Goal: Find specific page/section: Find specific page/section

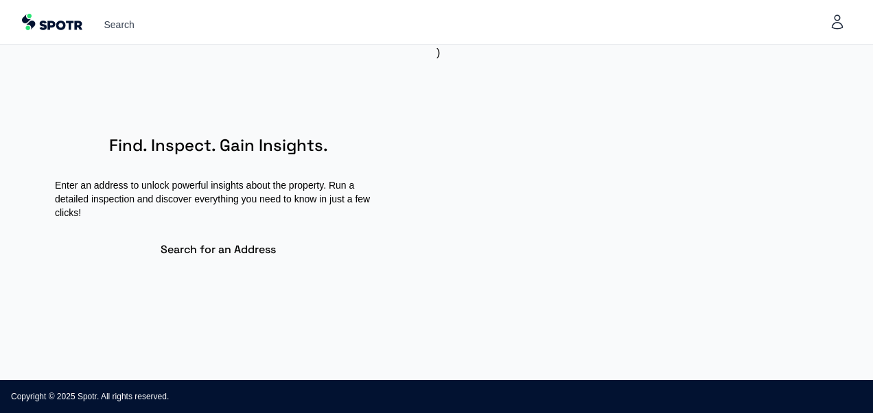
select select "**"
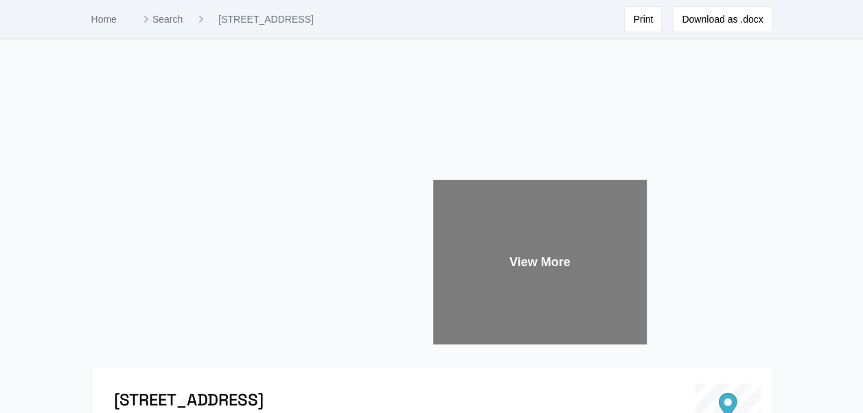
scroll to position [84, 0]
click at [250, 183] on img at bounding box center [215, 177] width 430 height 333
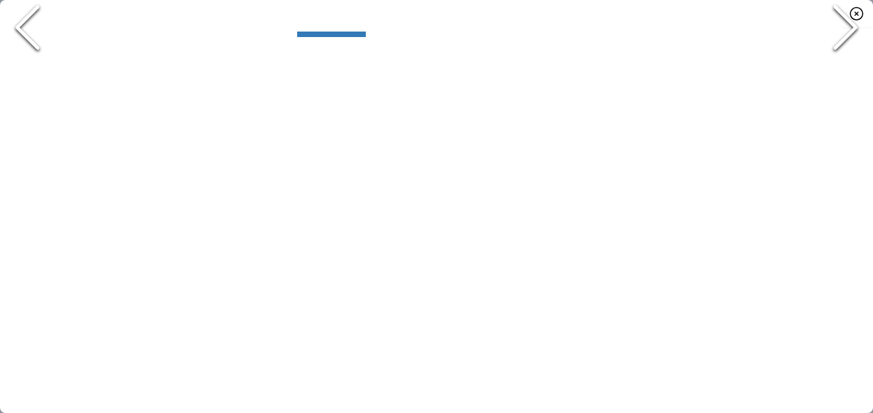
click at [430, 27] on img "Go to Slide 1" at bounding box center [436, 27] width 873 height 0
click at [835, 69] on icon "Next Slide" at bounding box center [845, 27] width 41 height 82
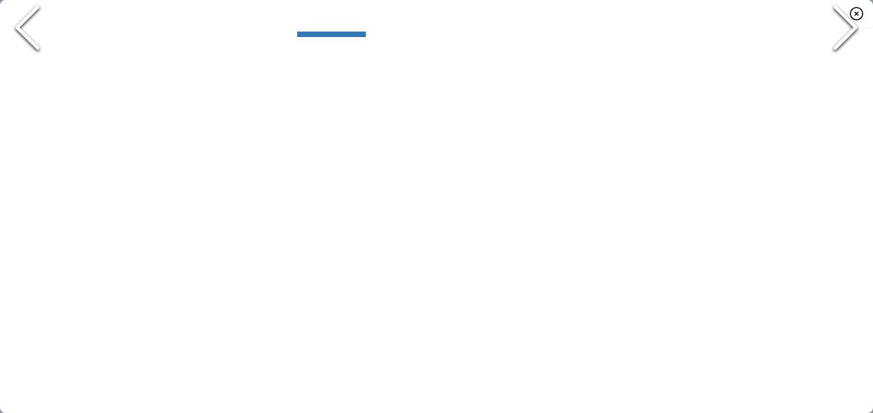
click at [835, 69] on icon "Next Slide" at bounding box center [845, 27] width 41 height 82
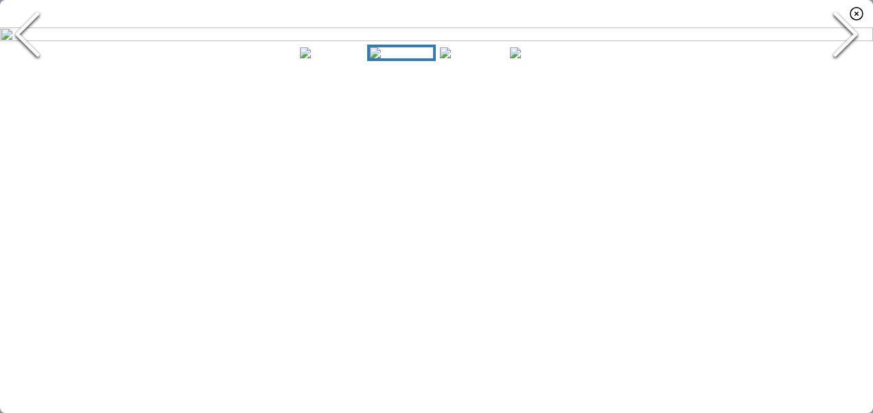
click at [835, 75] on icon "Next Slide" at bounding box center [845, 34] width 41 height 82
click at [851, 12] on icon "button" at bounding box center [856, 13] width 16 height 16
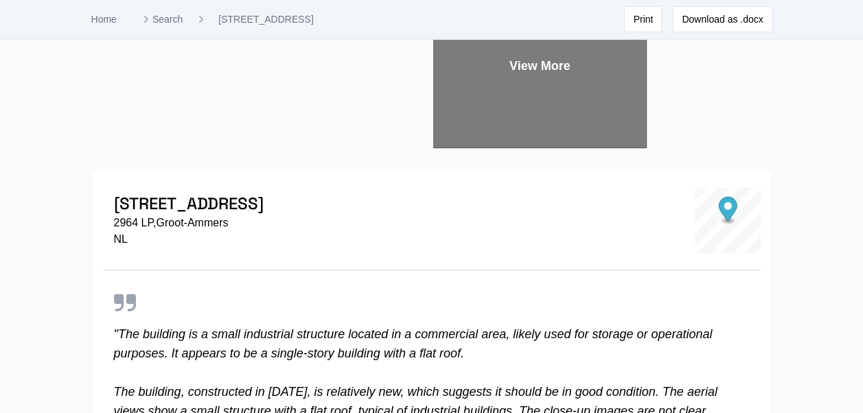
scroll to position [0, 0]
